Goal: Information Seeking & Learning: Learn about a topic

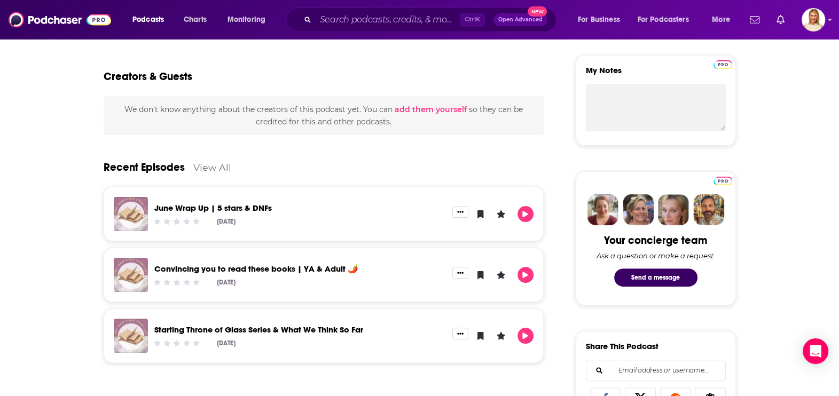
scroll to position [401, 0]
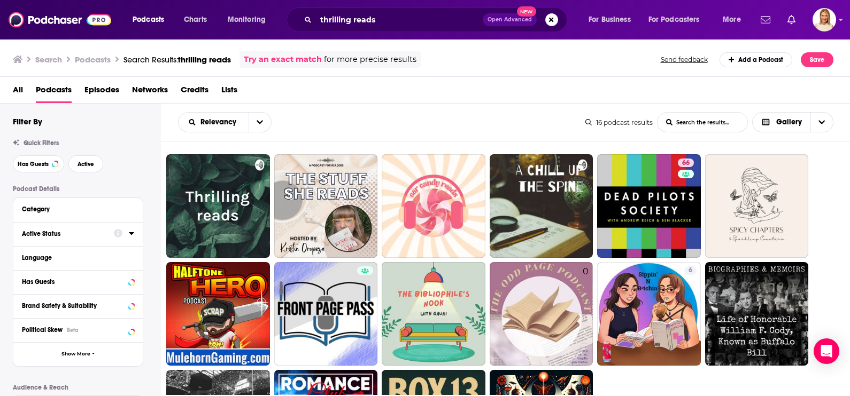
click at [133, 237] on icon at bounding box center [131, 233] width 5 height 9
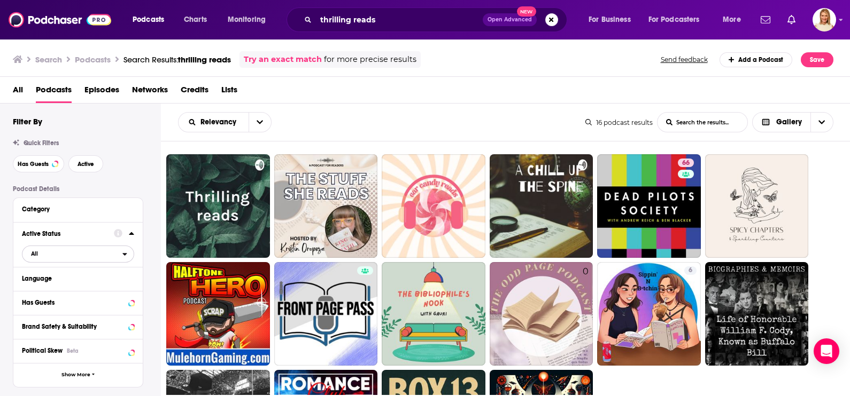
click at [120, 252] on span "All" at bounding box center [72, 254] width 100 height 14
click at [109, 287] on span "3" at bounding box center [110, 289] width 46 height 6
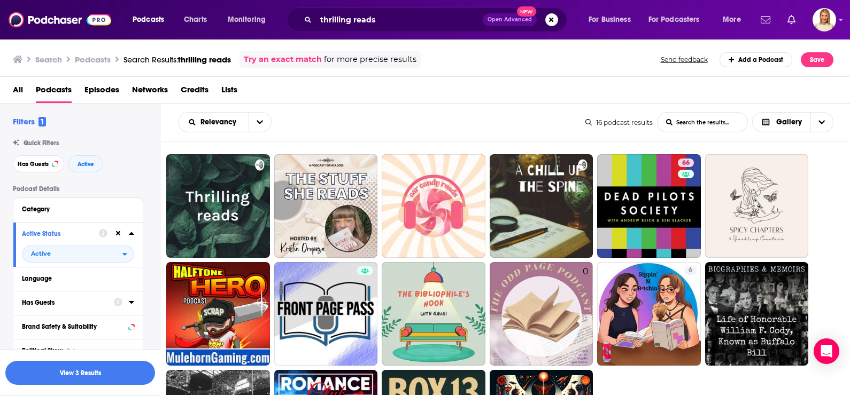
click at [131, 304] on icon at bounding box center [131, 302] width 5 height 3
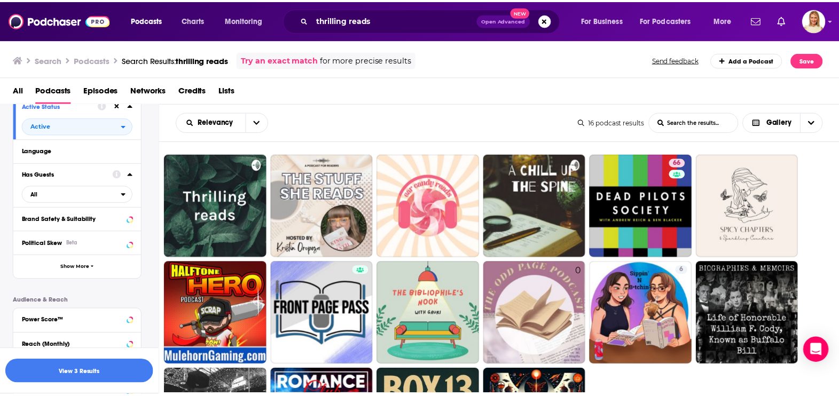
scroll to position [133, 0]
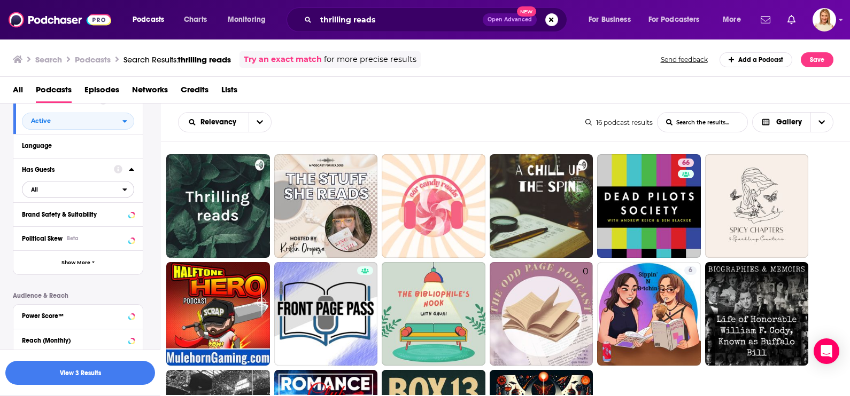
click at [125, 189] on icon "open menu" at bounding box center [124, 189] width 5 height 7
click at [95, 226] on span "2" at bounding box center [113, 225] width 40 height 6
click at [123, 369] on button "View 1 Results" at bounding box center [80, 373] width 150 height 24
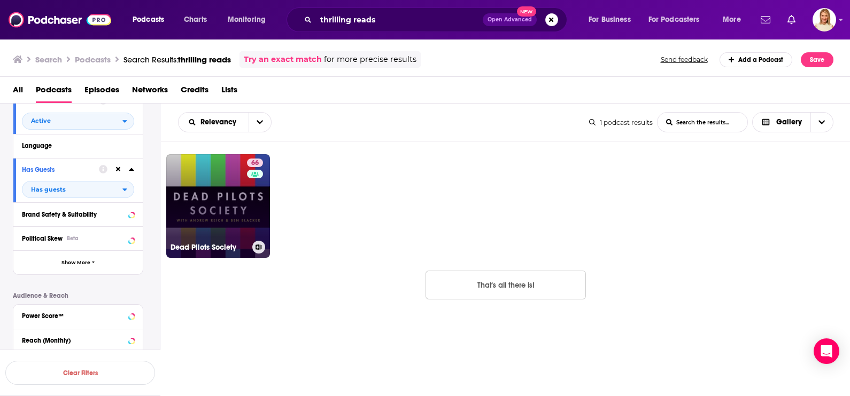
click at [251, 198] on div "66" at bounding box center [256, 200] width 19 height 82
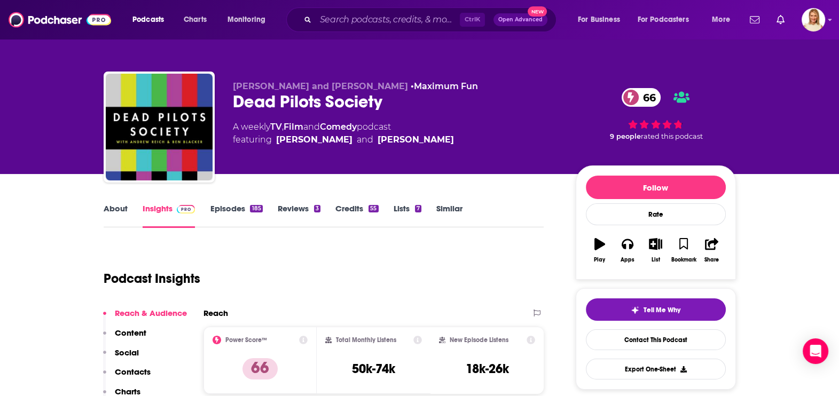
click at [110, 211] on link "About" at bounding box center [116, 216] width 24 height 25
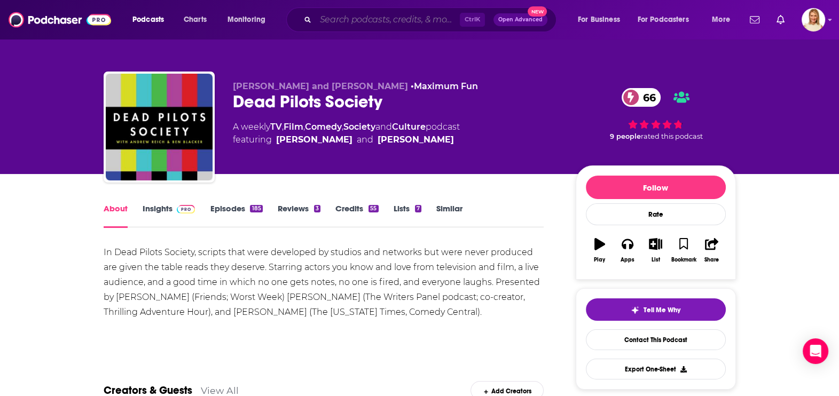
click at [372, 24] on input "Search podcasts, credits, & more..." at bounding box center [388, 19] width 144 height 17
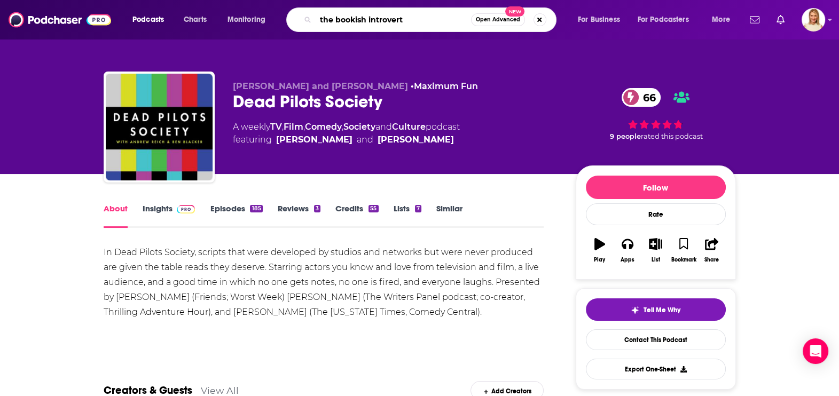
type input "the bookish introverts"
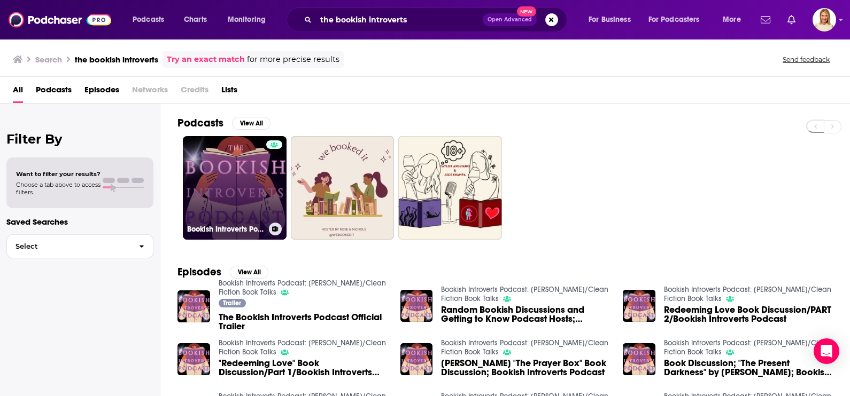
click at [256, 186] on link "Bookish Introverts Podcast: [PERSON_NAME]/Clean Fiction Book Talks" at bounding box center [235, 188] width 104 height 104
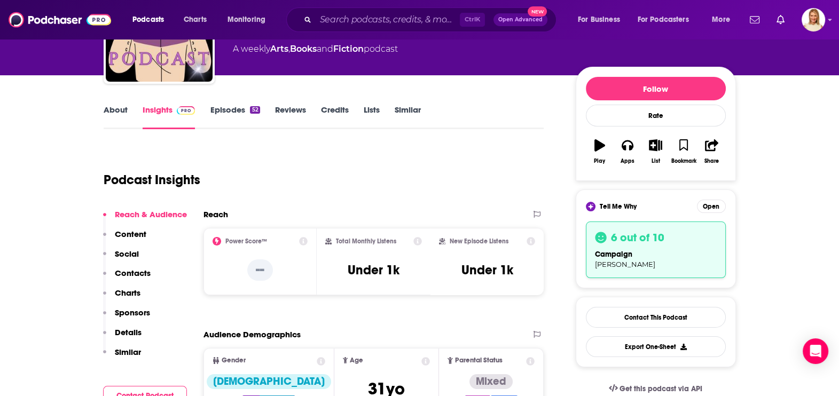
scroll to position [133, 0]
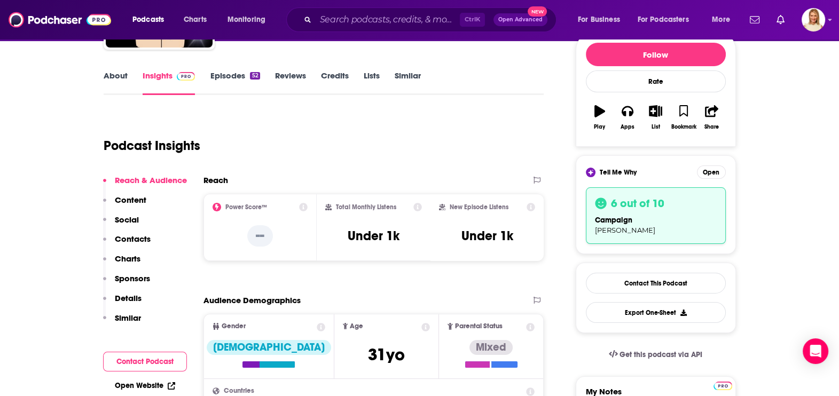
click at [119, 72] on link "About" at bounding box center [116, 83] width 24 height 25
